Goal: Task Accomplishment & Management: Use online tool/utility

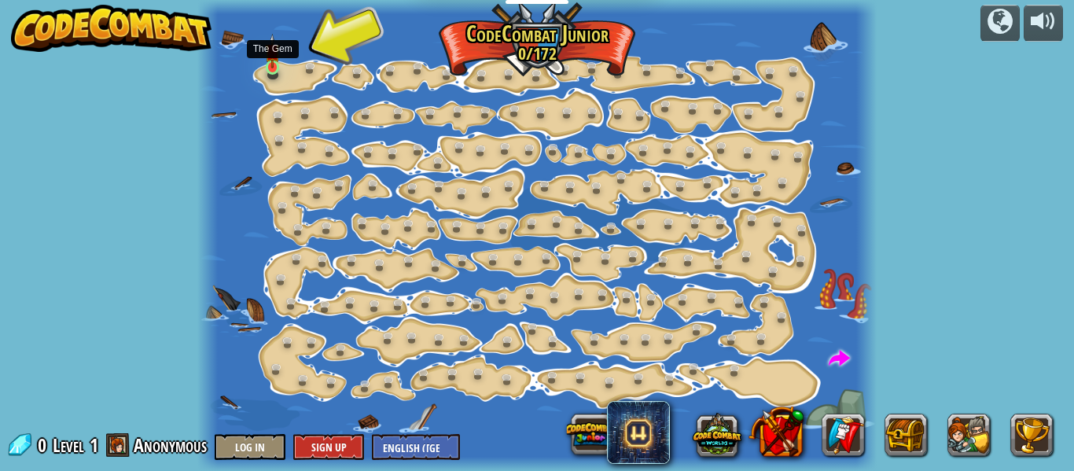
click at [272, 49] on img at bounding box center [272, 51] width 15 height 35
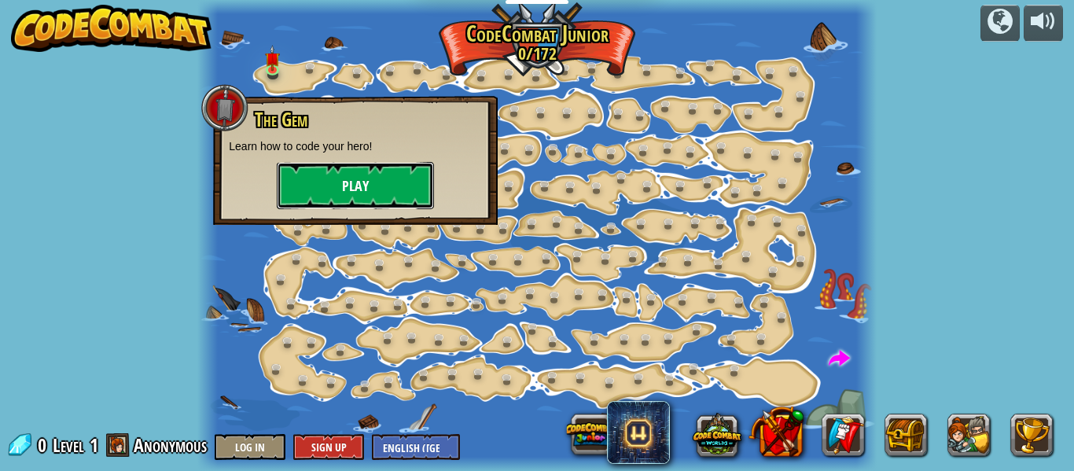
click at [369, 191] on button "Play" at bounding box center [355, 185] width 157 height 47
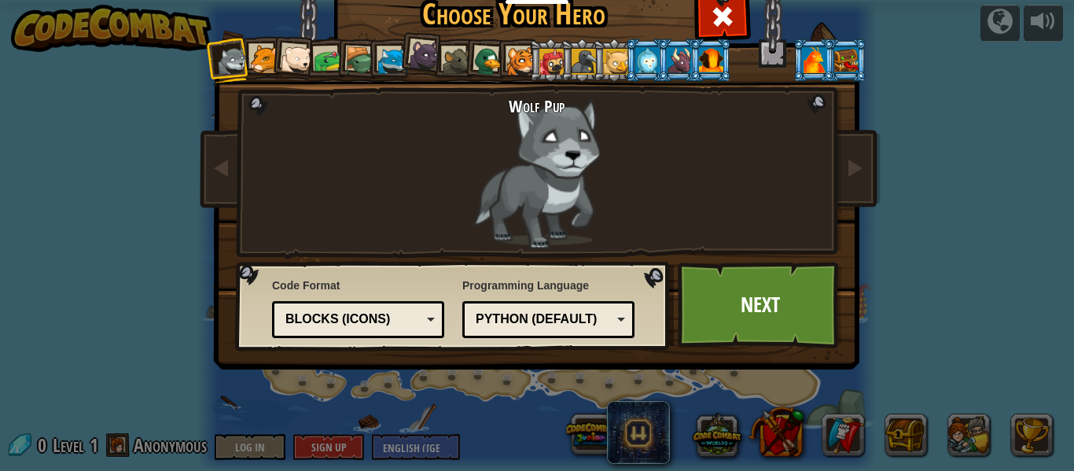
click at [425, 64] on div at bounding box center [424, 54] width 31 height 31
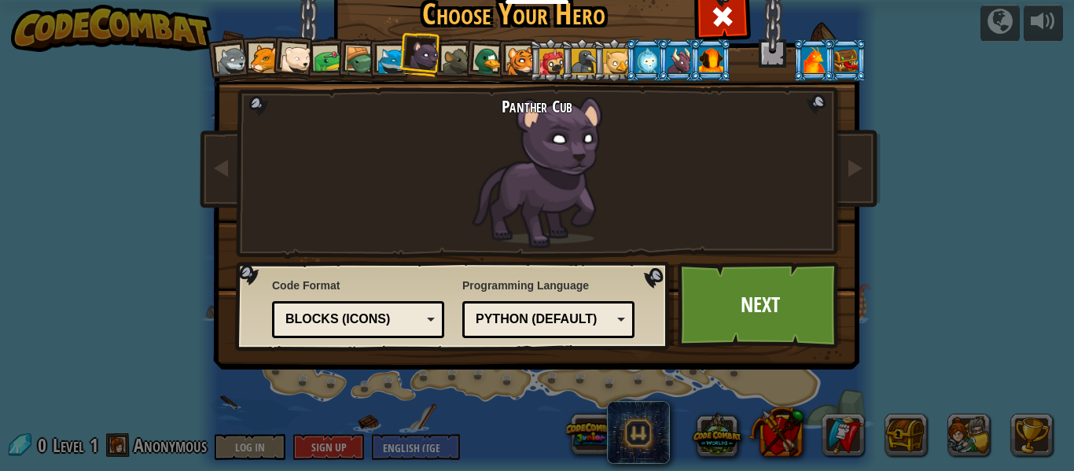
click at [454, 53] on div at bounding box center [457, 61] width 29 height 29
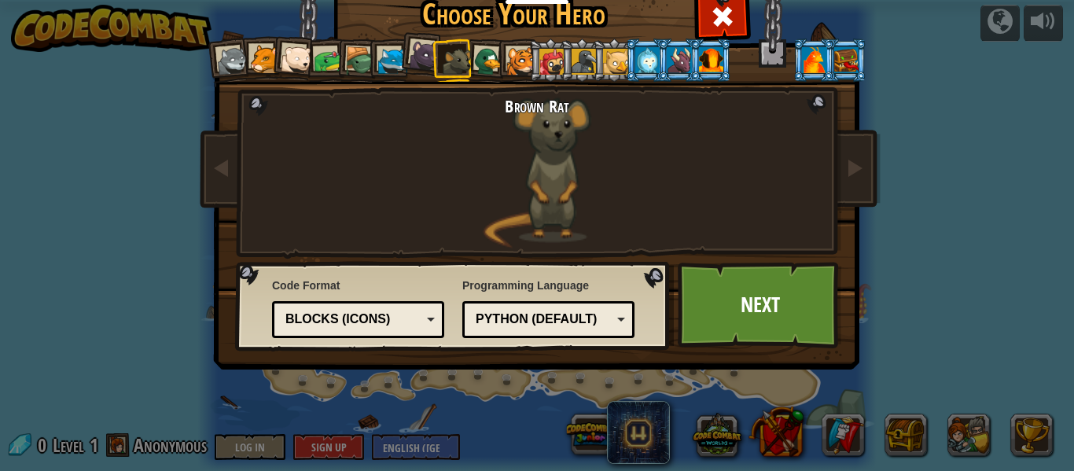
click at [849, 53] on div at bounding box center [846, 59] width 24 height 25
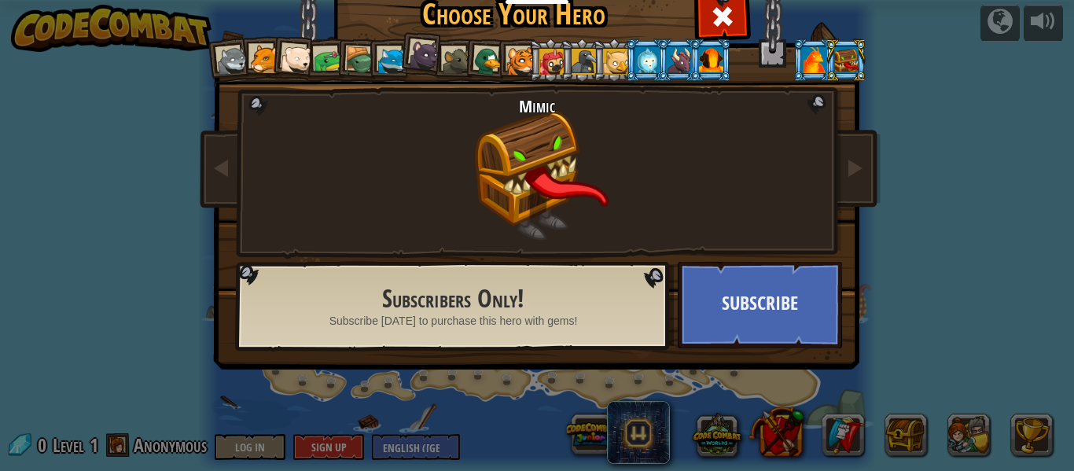
click at [428, 40] on div at bounding box center [424, 54] width 31 height 31
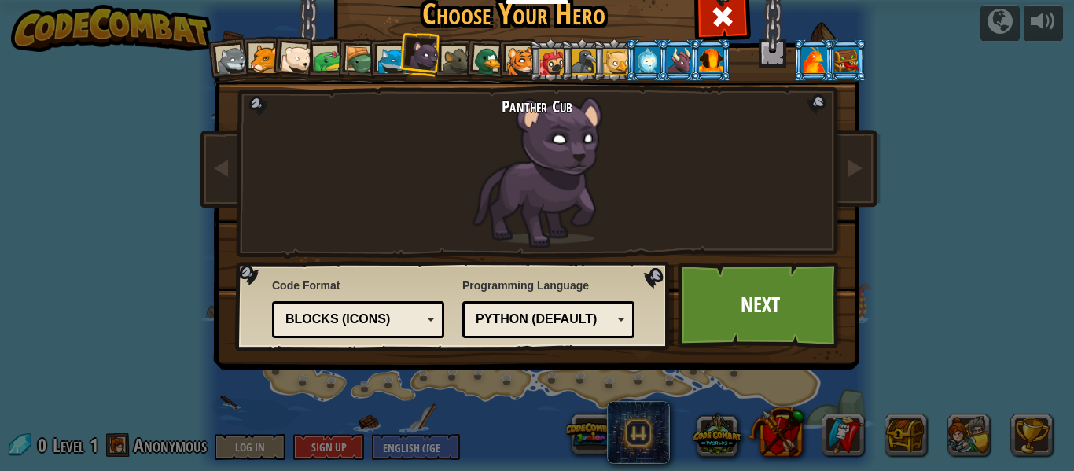
click at [458, 65] on div at bounding box center [457, 61] width 29 height 29
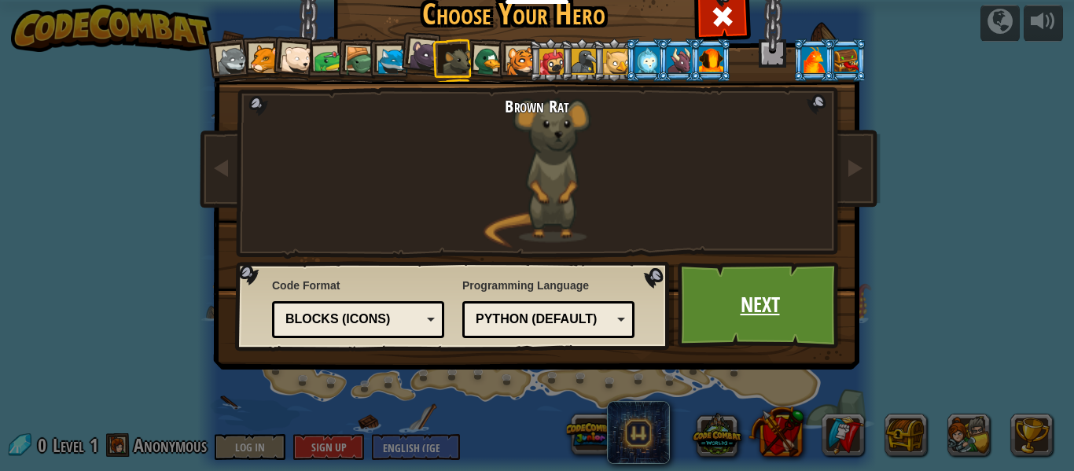
click at [713, 288] on link "Next" at bounding box center [760, 305] width 164 height 87
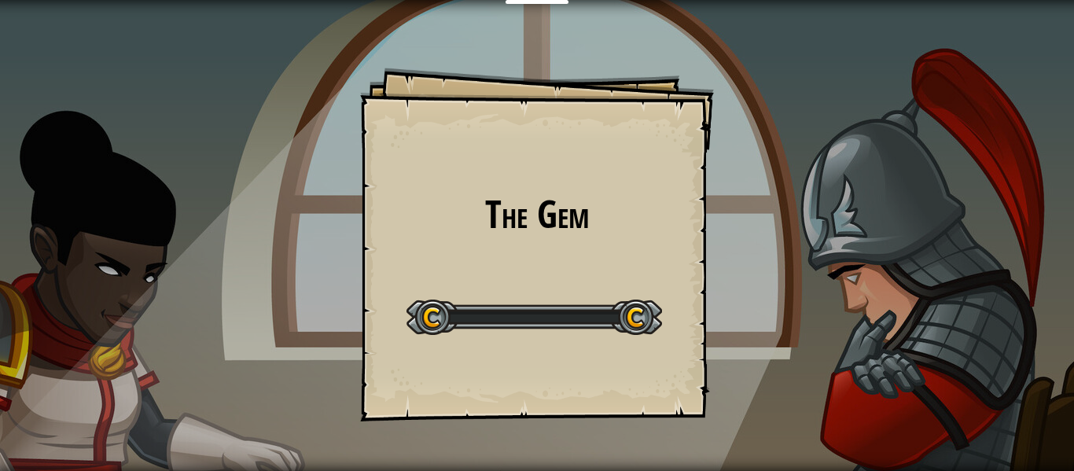
click at [715, 293] on div "The Gem Goals Start Level Error loading from server. Try refreshing the page. Y…" at bounding box center [537, 235] width 1074 height 471
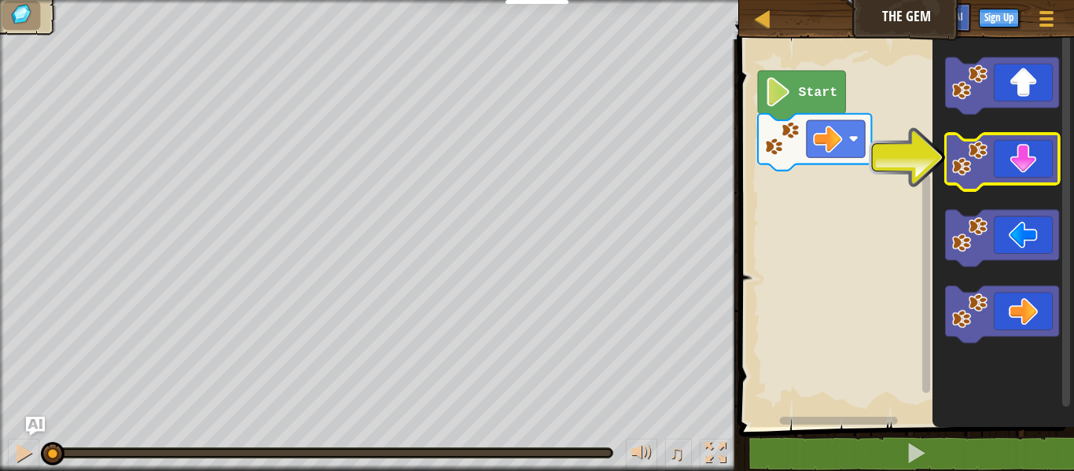
click at [1006, 175] on icon "Blockly Workspace" at bounding box center [1001, 162] width 113 height 57
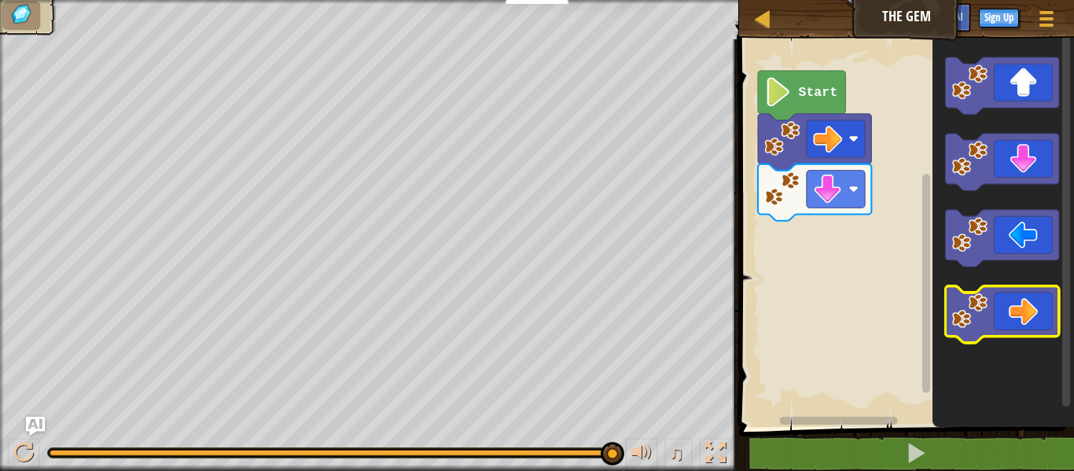
click at [1039, 308] on icon "Blockly Workspace" at bounding box center [1001, 314] width 113 height 57
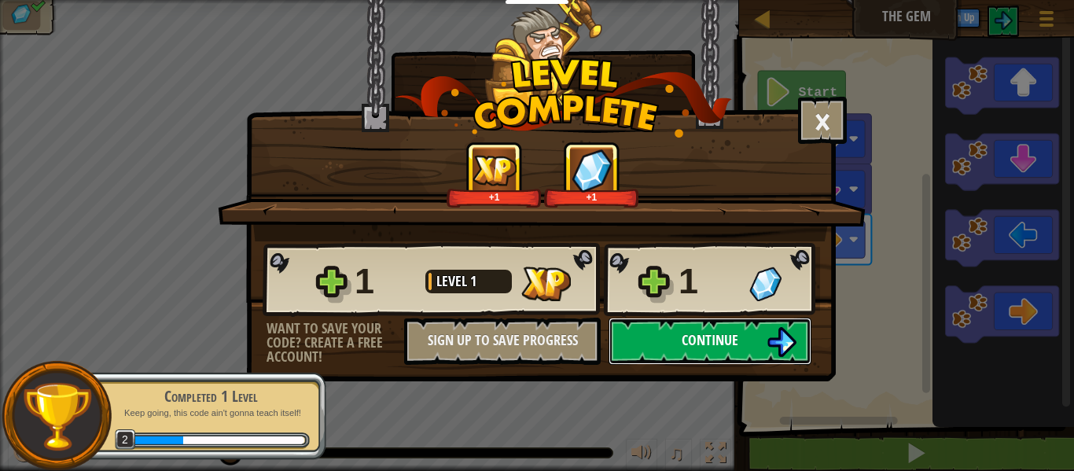
click at [717, 338] on span "Continue" at bounding box center [710, 340] width 57 height 20
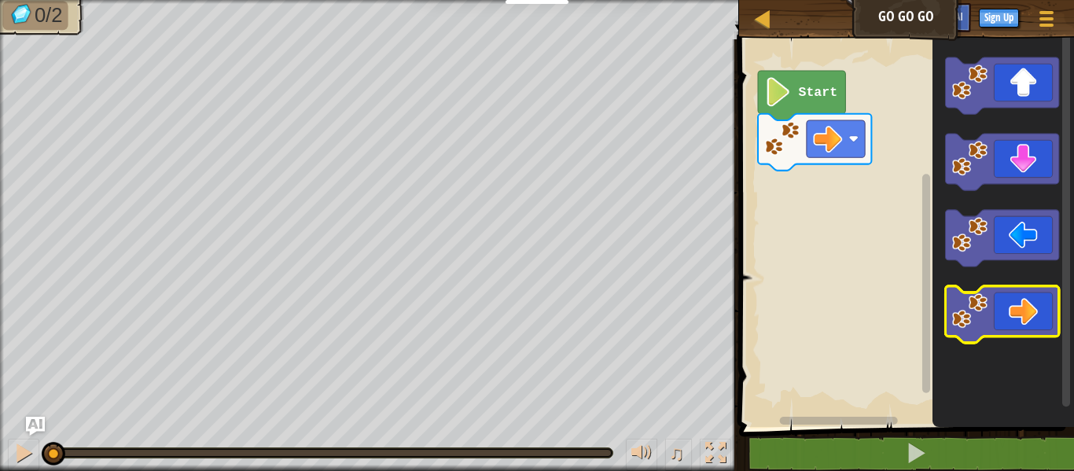
click at [1021, 301] on icon "Blockly Workspace" at bounding box center [1001, 314] width 113 height 57
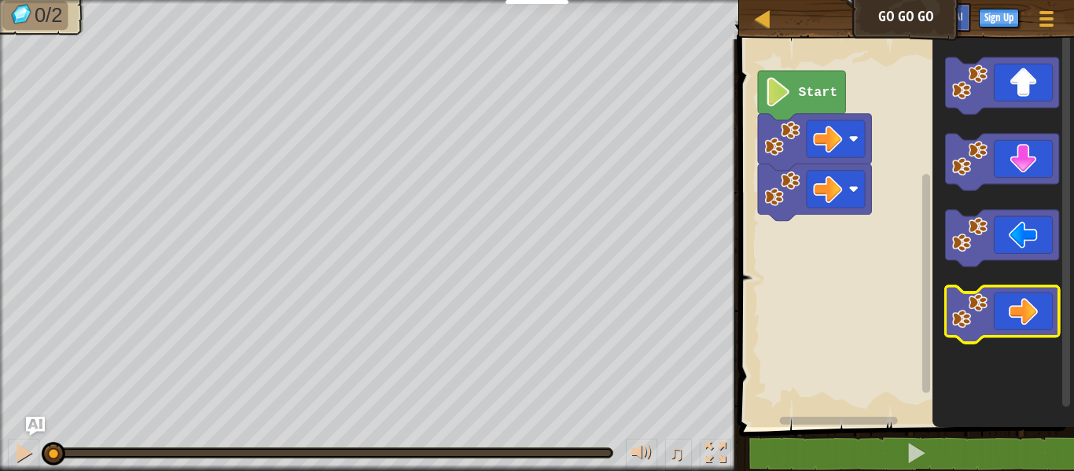
click at [1021, 301] on icon "Blockly Workspace" at bounding box center [1001, 314] width 113 height 57
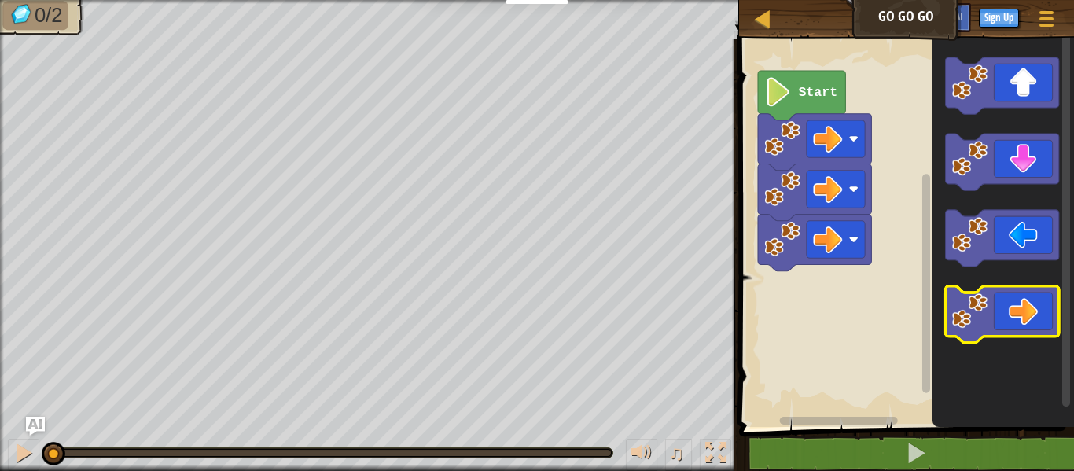
click at [1021, 301] on icon "Blockly Workspace" at bounding box center [1001, 314] width 113 height 57
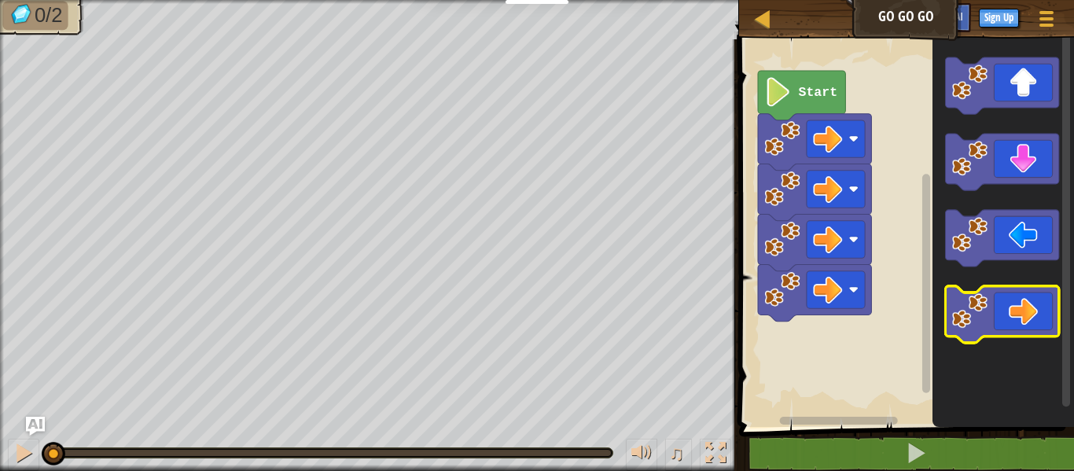
click at [1021, 301] on icon "Blockly Workspace" at bounding box center [1001, 314] width 113 height 57
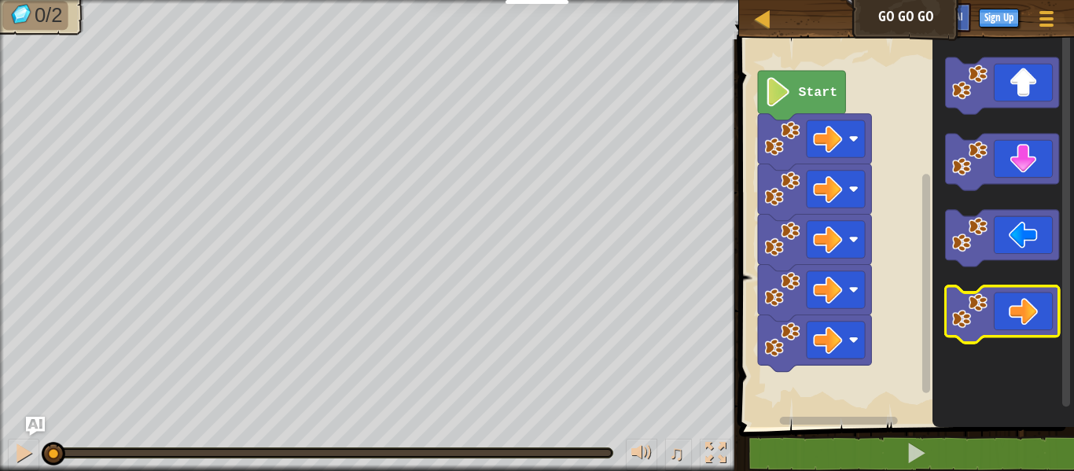
click at [1021, 301] on icon "Blockly Workspace" at bounding box center [1001, 314] width 113 height 57
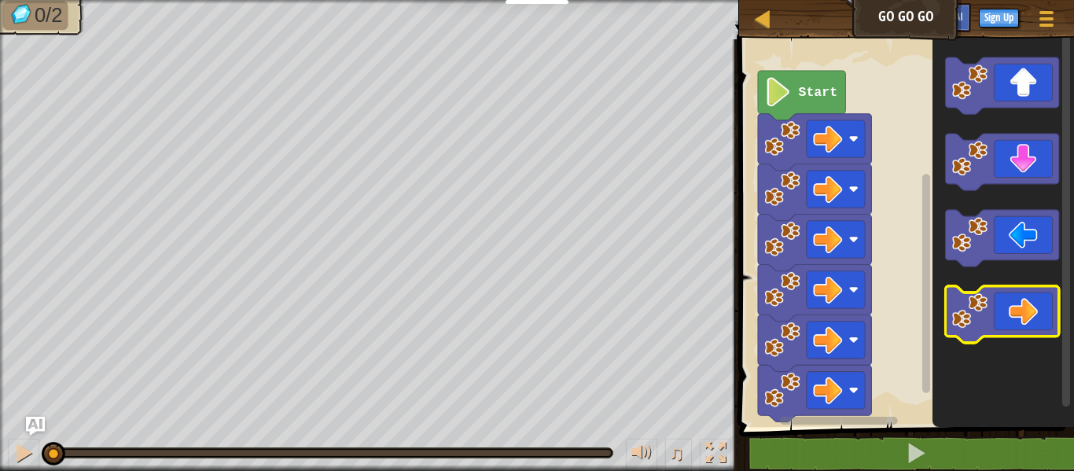
click at [1021, 301] on icon "Blockly Workspace" at bounding box center [1001, 314] width 113 height 57
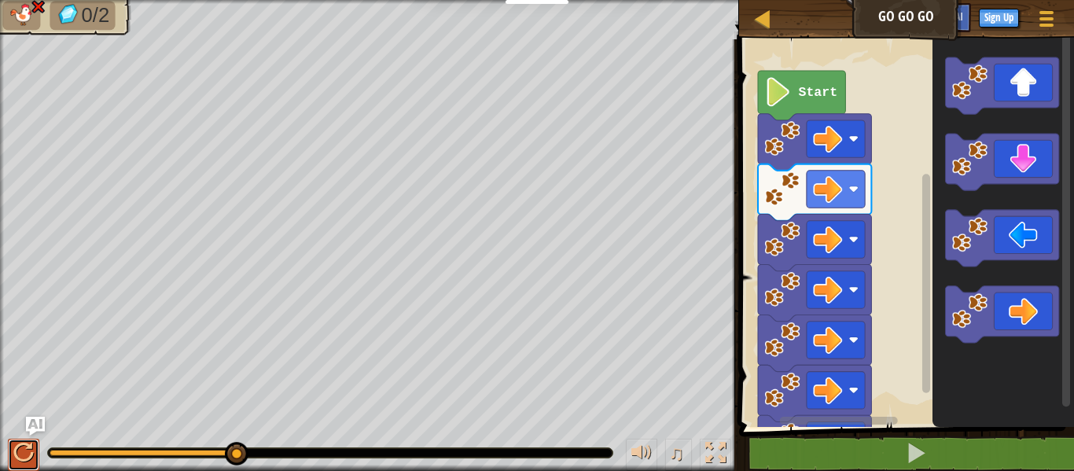
click at [22, 447] on div at bounding box center [23, 453] width 20 height 20
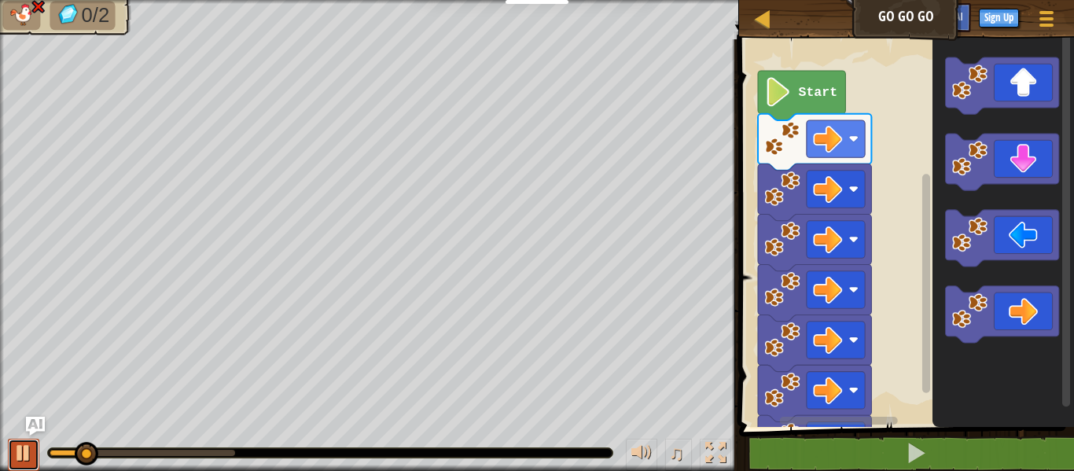
click at [23, 444] on div at bounding box center [23, 453] width 20 height 20
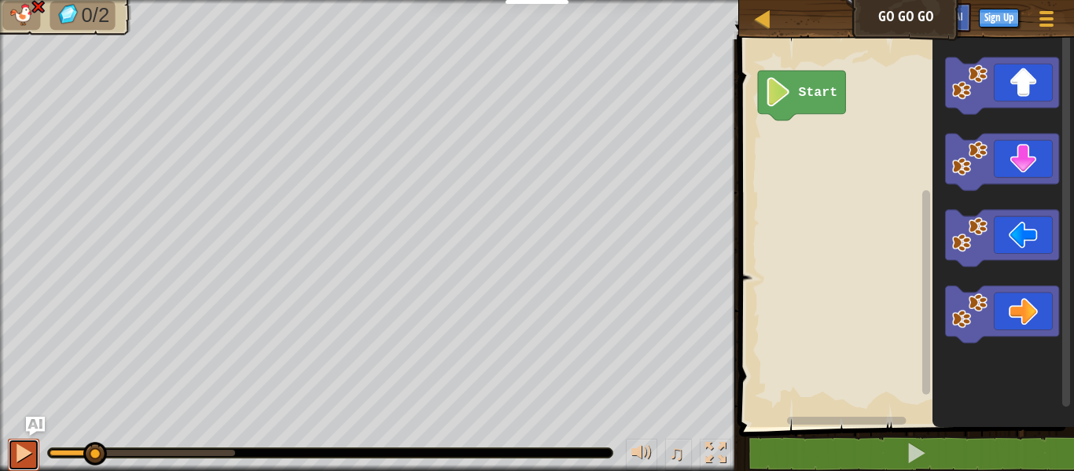
click at [24, 460] on div at bounding box center [23, 453] width 20 height 20
click at [24, 457] on div at bounding box center [23, 453] width 20 height 20
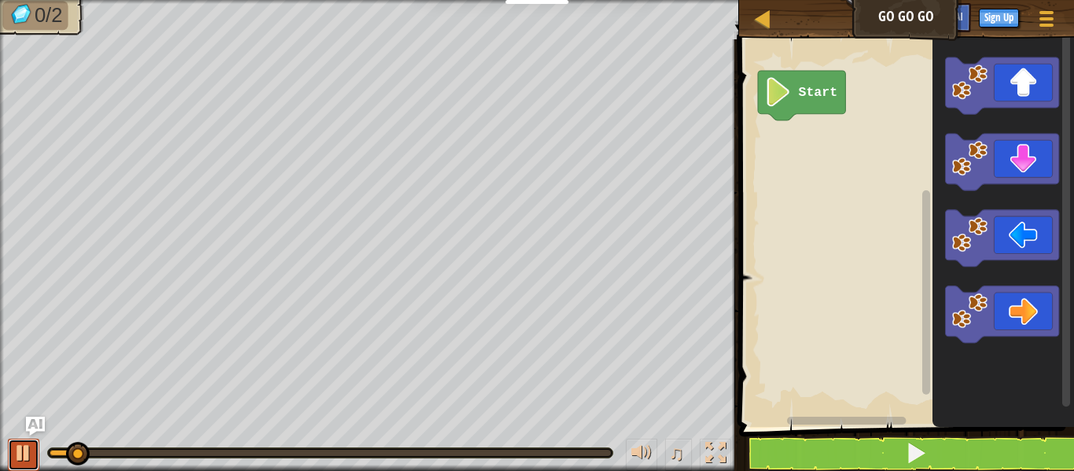
click at [23, 455] on div at bounding box center [23, 453] width 20 height 20
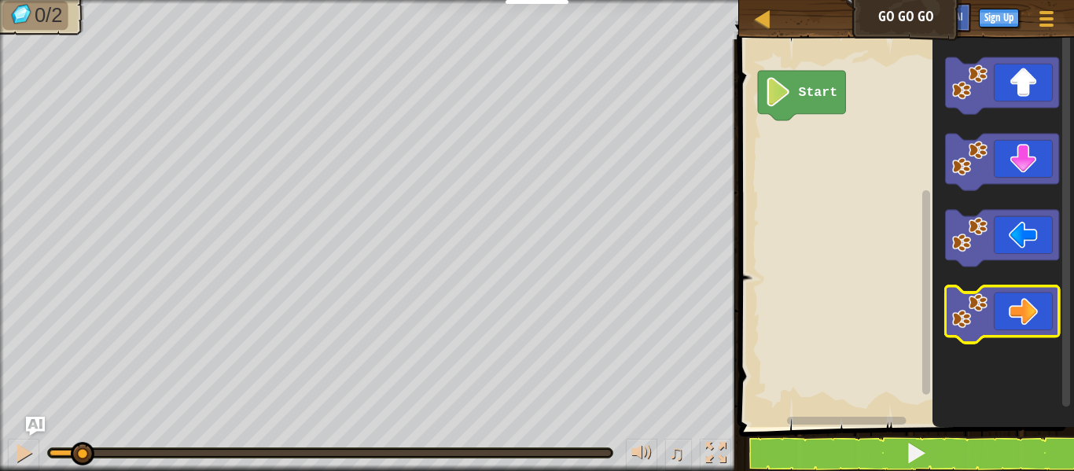
click at [1044, 326] on icon "Blockly Workspace" at bounding box center [1001, 314] width 113 height 57
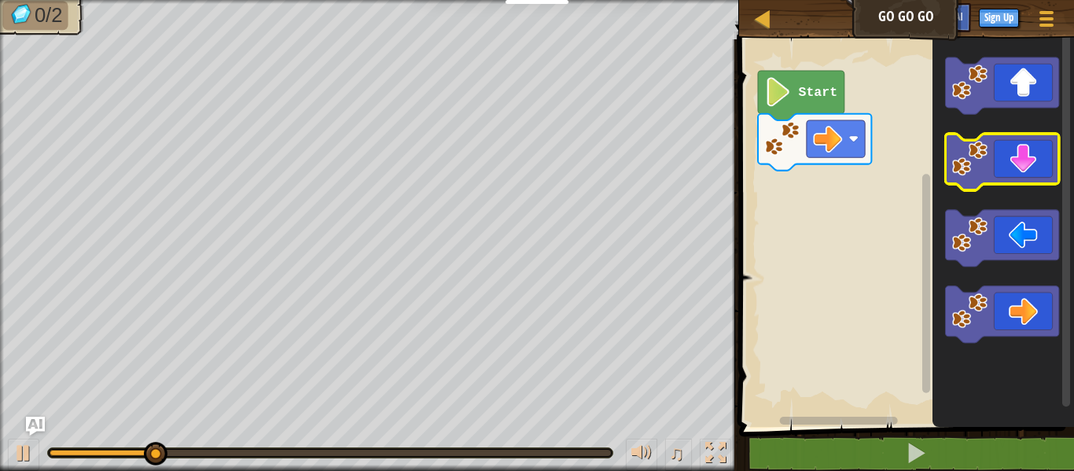
click at [1020, 164] on icon "Blockly Workspace" at bounding box center [1001, 162] width 113 height 57
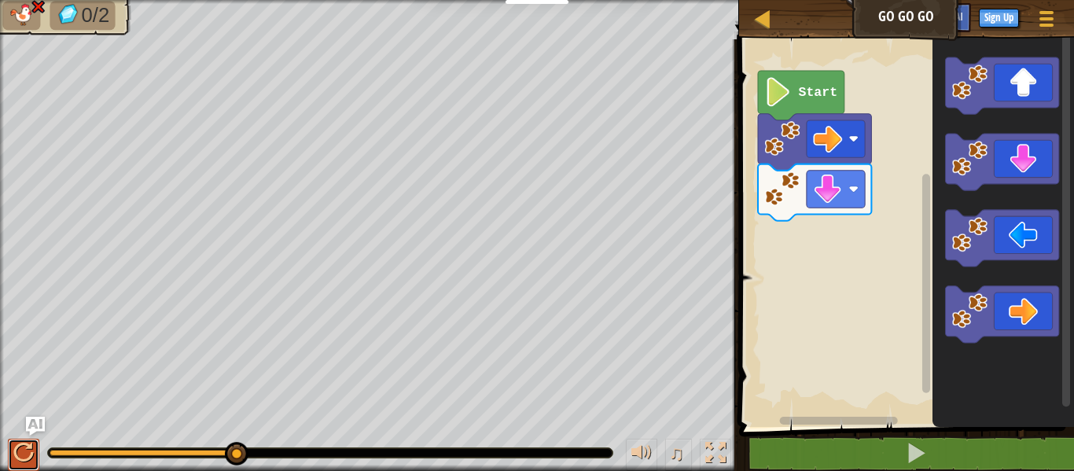
click at [28, 449] on div at bounding box center [23, 453] width 20 height 20
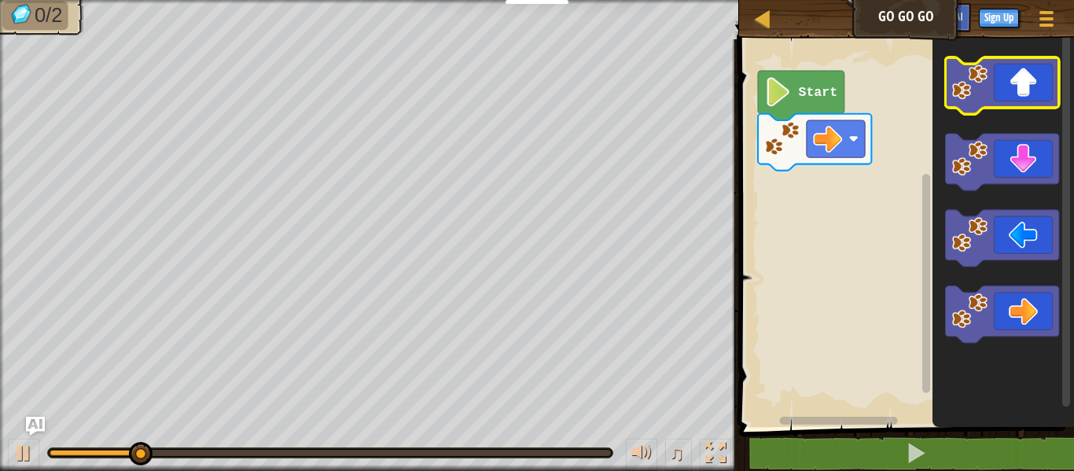
click at [1016, 84] on icon "Blockly Workspace" at bounding box center [1001, 85] width 113 height 57
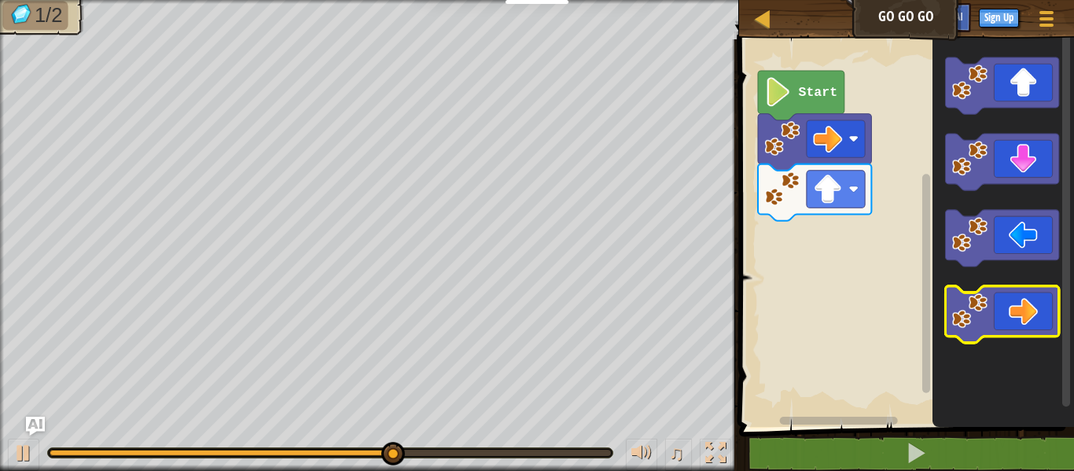
click at [1038, 295] on icon "Blockly Workspace" at bounding box center [1001, 314] width 113 height 57
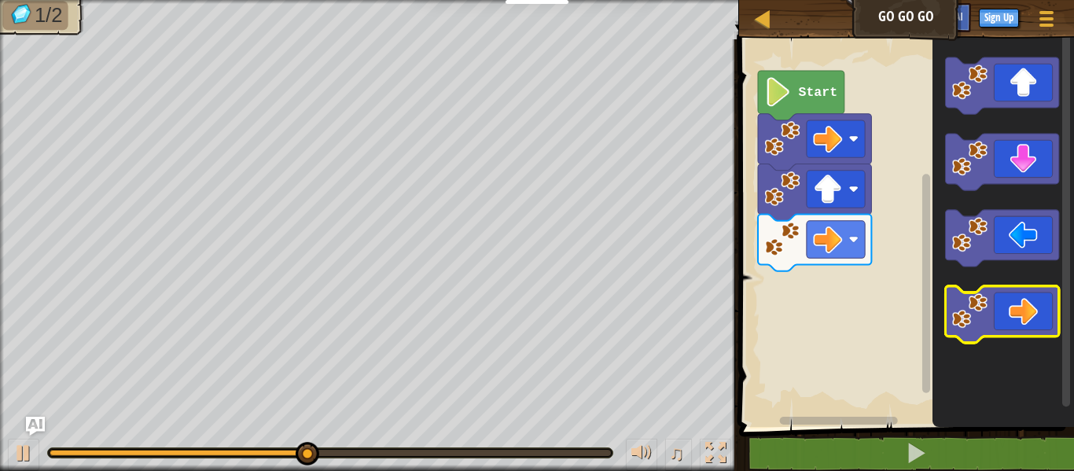
click at [1015, 299] on icon "Blockly Workspace" at bounding box center [1001, 314] width 113 height 57
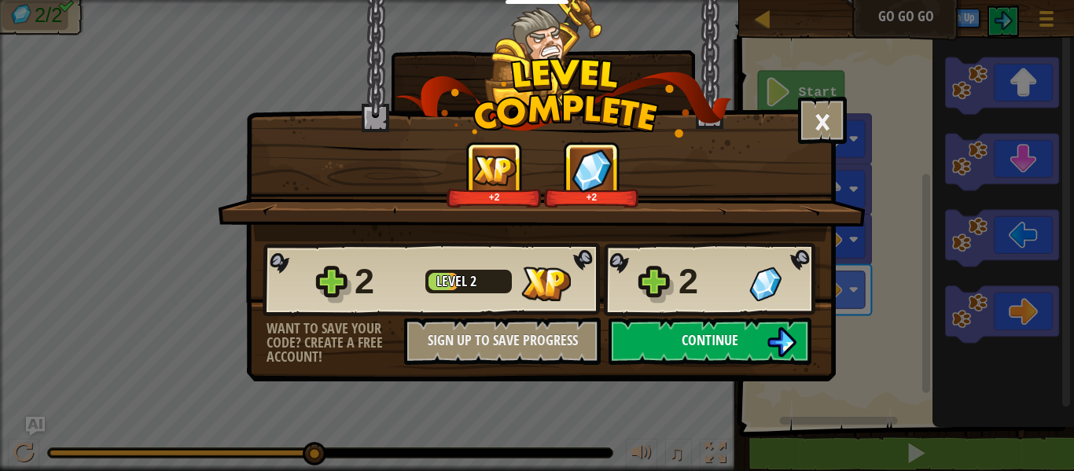
click at [693, 335] on span "Continue" at bounding box center [710, 340] width 57 height 20
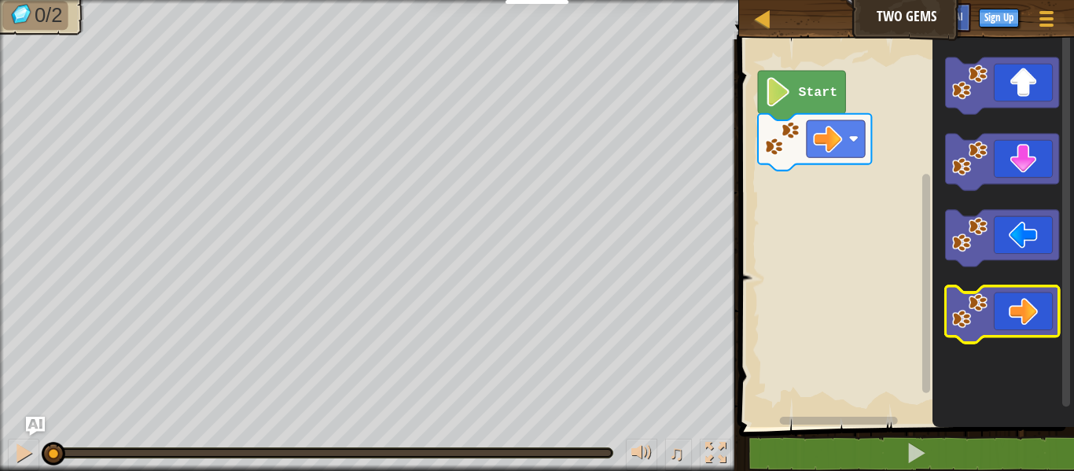
click at [991, 304] on icon "Blockly Workspace" at bounding box center [1001, 314] width 113 height 57
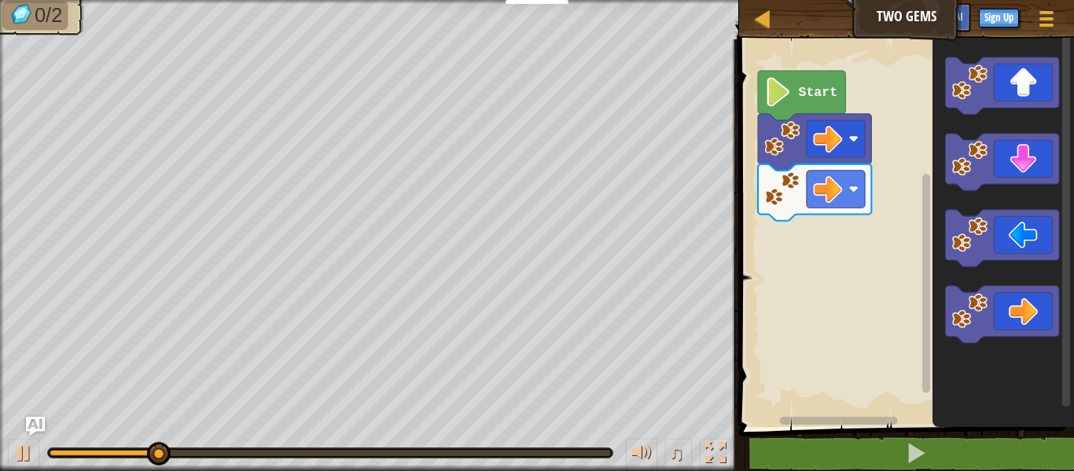
click at [1069, 256] on rect "Blockly Workspace" at bounding box center [1067, 221] width 8 height 374
click at [1069, 255] on rect "Blockly Workspace" at bounding box center [1067, 221] width 8 height 374
